Goal: Find specific page/section: Find specific page/section

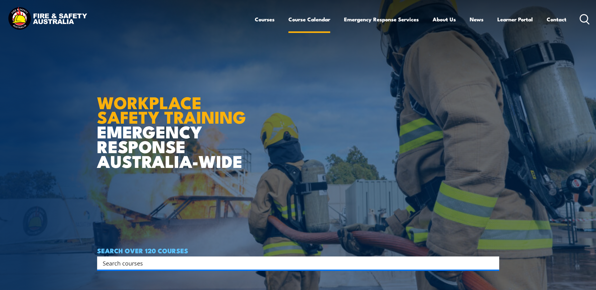
click at [299, 23] on link "Course Calendar" at bounding box center [310, 19] width 42 height 17
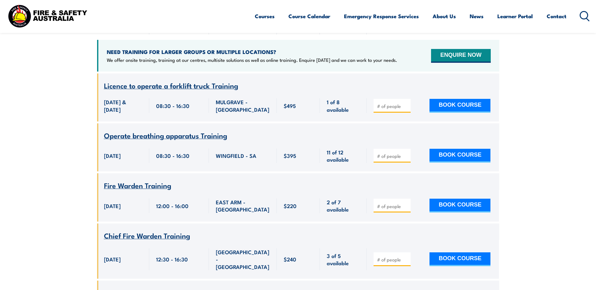
scroll to position [157, 0]
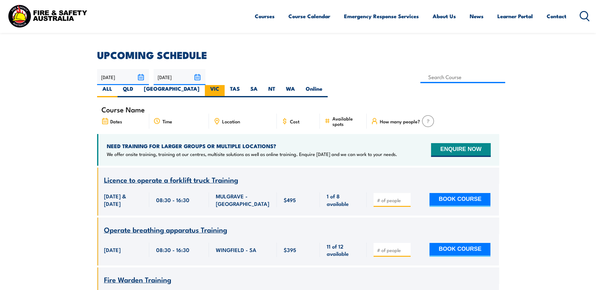
click at [225, 85] on label "VIC" at bounding box center [215, 91] width 20 height 12
click at [223, 85] on input "VIC" at bounding box center [221, 87] width 4 height 4
radio input "true"
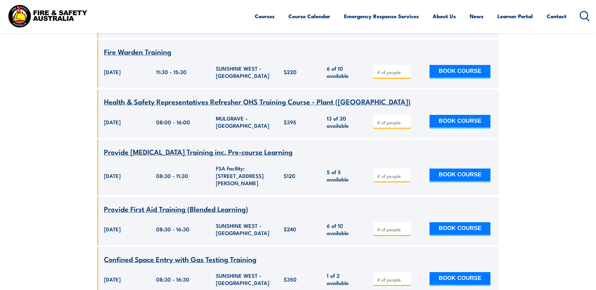
scroll to position [1487, 0]
